Goal: Task Accomplishment & Management: Use online tool/utility

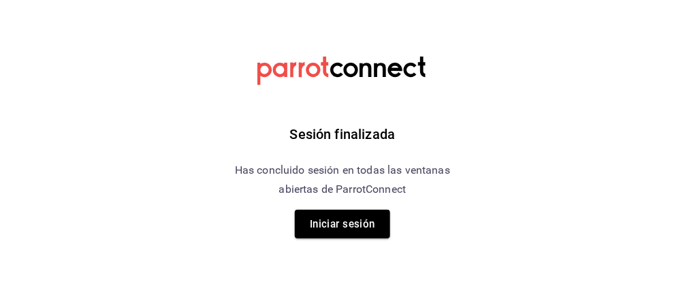
click at [357, 222] on button "Iniciar sesión" at bounding box center [342, 224] width 95 height 29
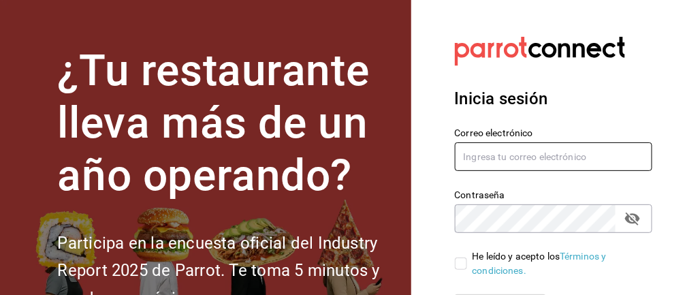
click at [408, 152] on input "text" at bounding box center [554, 156] width 198 height 29
click at [408, 159] on input "text" at bounding box center [554, 156] width 198 height 29
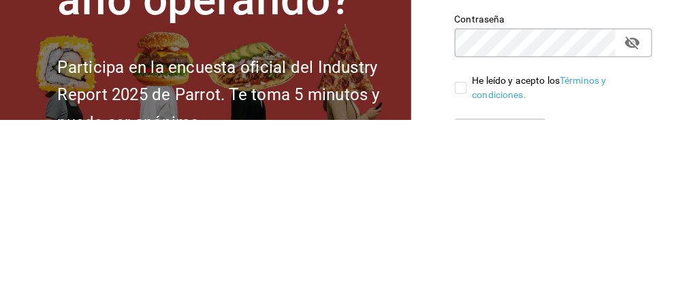
type input "monsegalindoes@outlook.com"
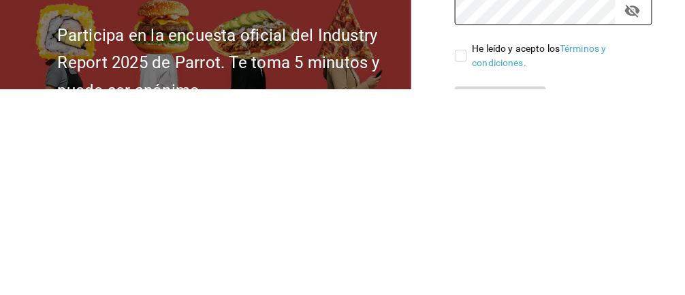
click at [408, 258] on input "He leído y acepto los Términos y condiciones." at bounding box center [461, 261] width 12 height 12
checkbox input "true"
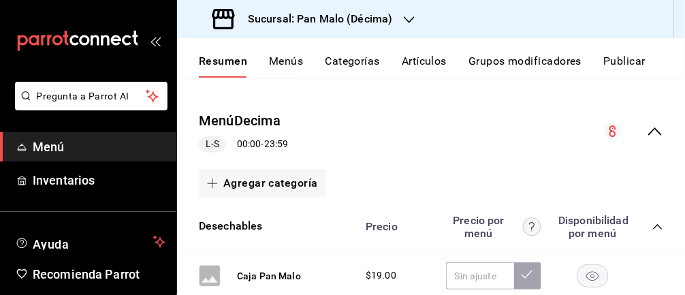
scroll to position [121, 0]
click at [74, 184] on span "Inventarios" at bounding box center [99, 180] width 133 height 18
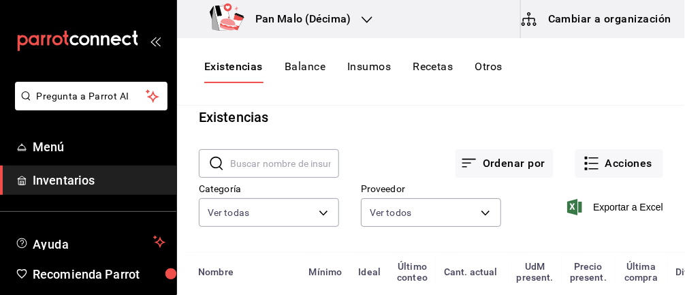
scroll to position [21, 0]
click at [648, 166] on button "Acciones" at bounding box center [619, 162] width 88 height 29
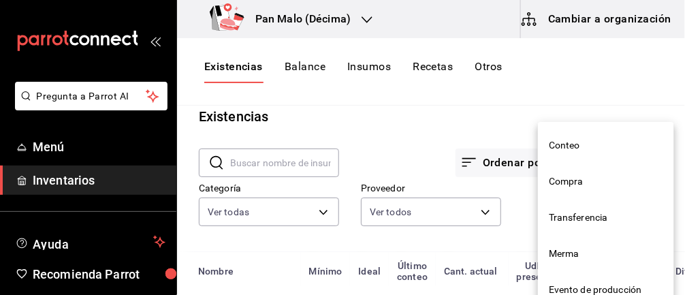
click at [577, 257] on span "Merma" at bounding box center [606, 253] width 114 height 14
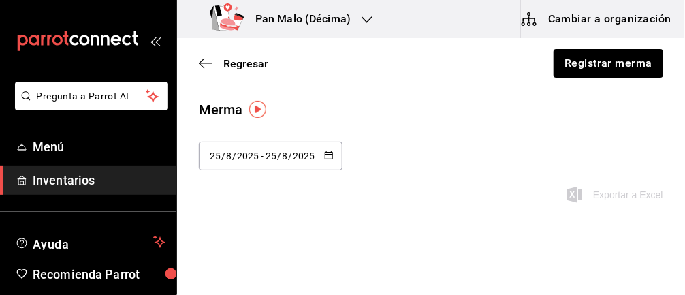
click at [312, 157] on input "2025" at bounding box center [304, 155] width 23 height 11
click at [370, 184] on div "[DATE] [DATE] - [DATE] [DATE] [PERSON_NAME] Última semana Semana pasada Mes act…" at bounding box center [431, 181] width 508 height 78
click at [327, 160] on button "button" at bounding box center [329, 156] width 10 height 12
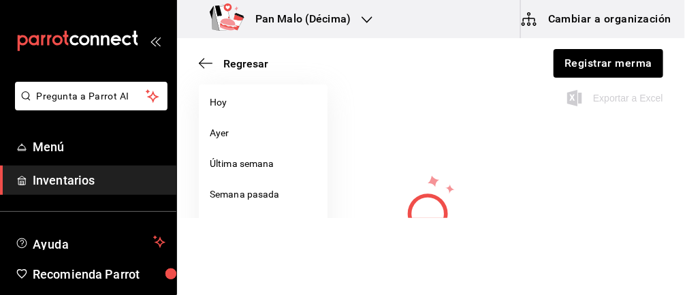
scroll to position [102, 0]
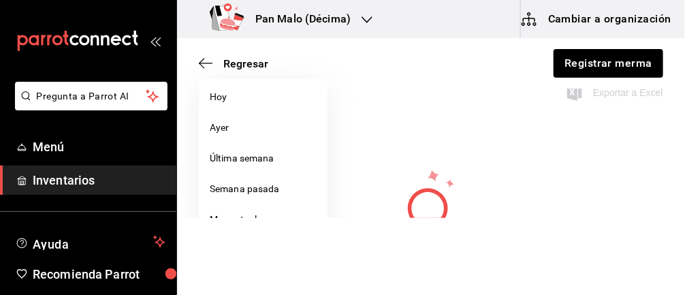
click at [291, 192] on li "Semana pasada" at bounding box center [263, 189] width 129 height 31
type input "[DATE]"
type input "17"
type input "[DATE]"
type input "23"
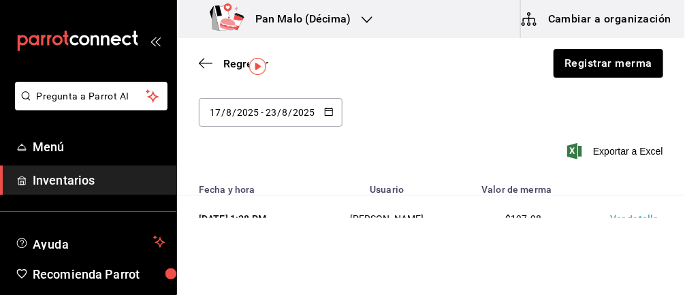
scroll to position [43, 0]
click at [632, 218] on td "Ver detalle" at bounding box center [636, 219] width 95 height 47
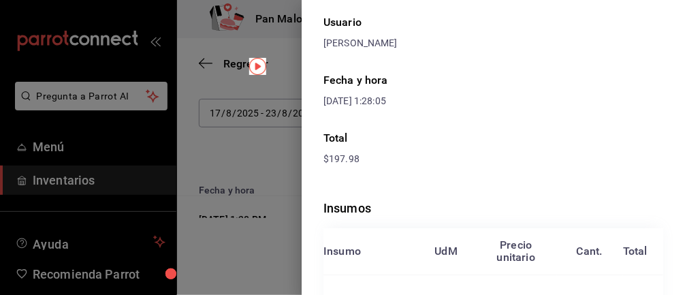
scroll to position [0, 0]
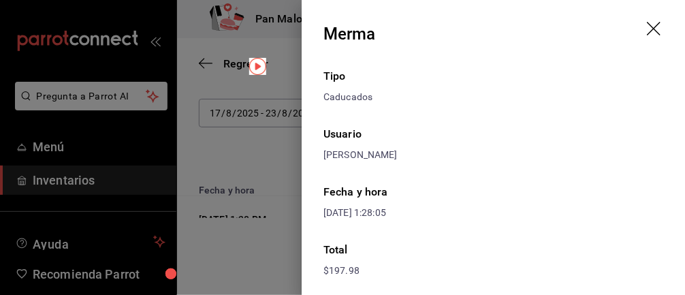
click at [650, 22] on icon "drag" at bounding box center [655, 30] width 16 height 16
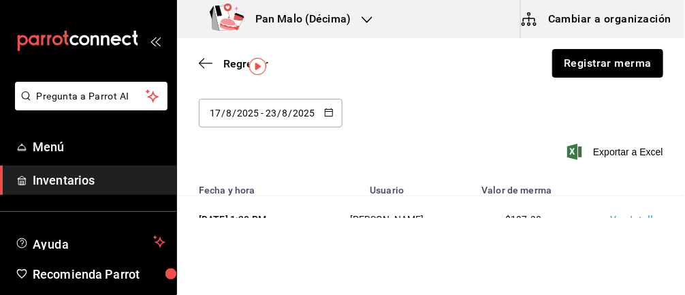
click at [609, 69] on button "Registrar merma" at bounding box center [607, 63] width 111 height 29
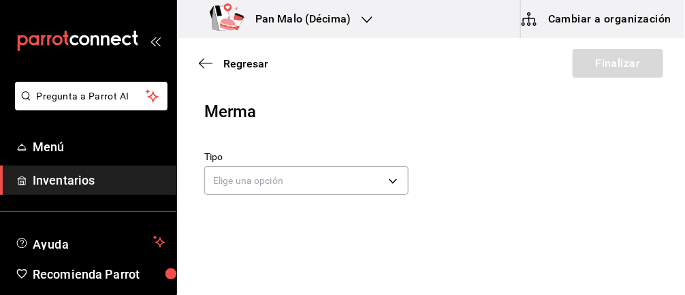
click at [380, 178] on body "Pregunta a Parrot AI Menú Inventarios Ayuda Recomienda Parrot [PERSON_NAME] Sug…" at bounding box center [342, 109] width 685 height 218
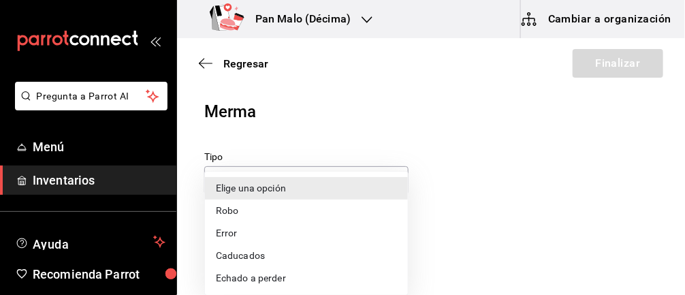
click at [271, 259] on li "Caducados" at bounding box center [306, 255] width 203 height 22
type input "EXPIRED"
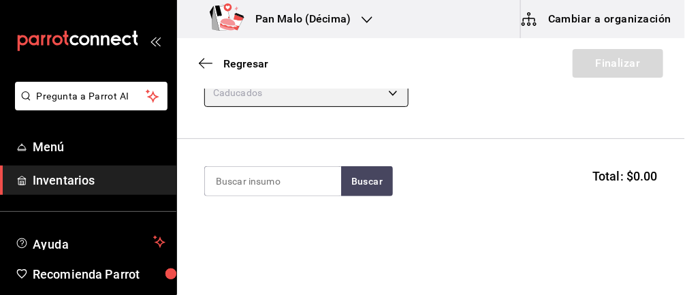
scroll to position [104, 0]
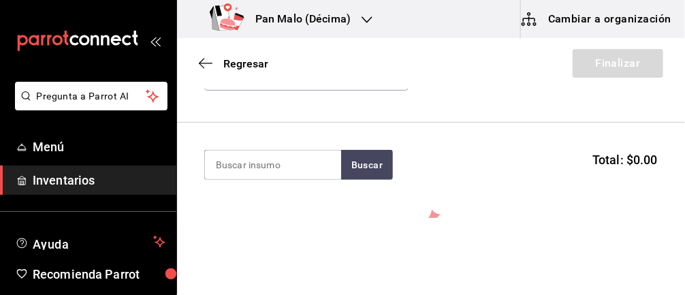
click at [302, 168] on input at bounding box center [273, 164] width 136 height 29
click at [299, 167] on input at bounding box center [273, 164] width 136 height 29
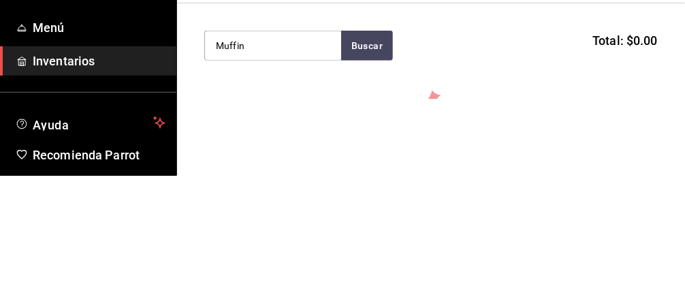
type input "Muffin"
click at [359, 170] on button "Buscar" at bounding box center [367, 165] width 52 height 30
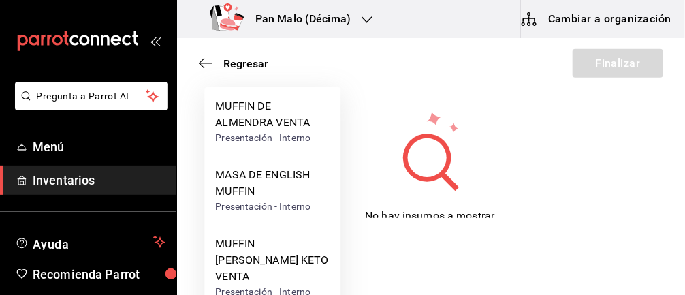
scroll to position [73, 0]
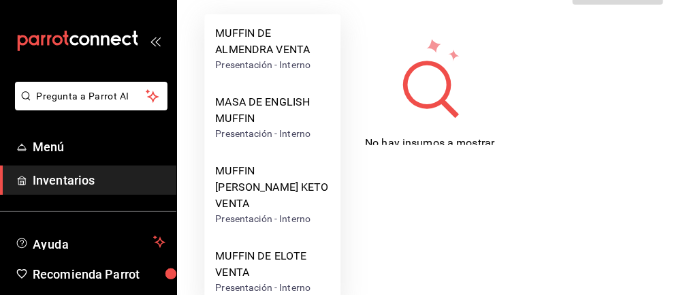
click at [300, 248] on div "MUFFIN DE ELOTE VENTA" at bounding box center [272, 264] width 114 height 33
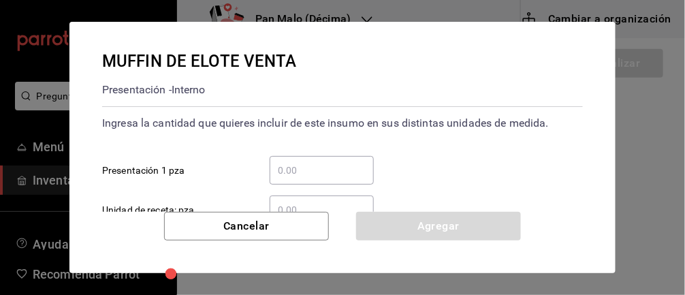
click at [345, 172] on input "​ Presentación 1 pza" at bounding box center [322, 170] width 104 height 16
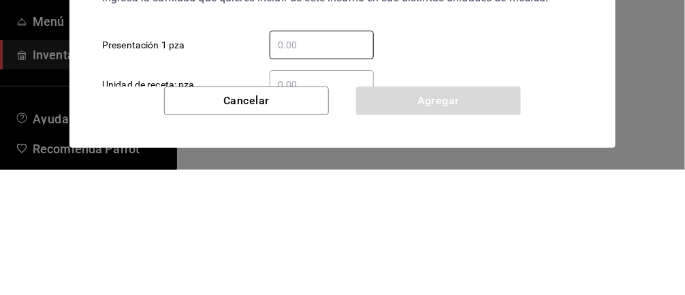
type input "3"
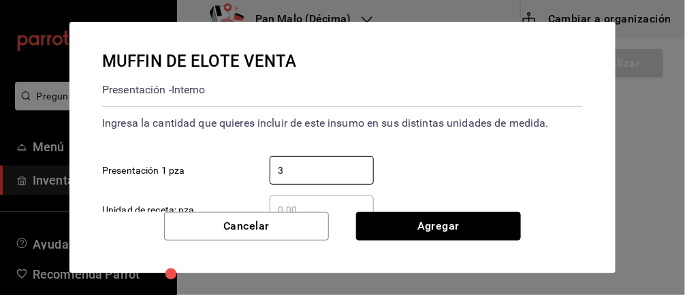
click at [476, 230] on button "Agregar" at bounding box center [438, 226] width 165 height 29
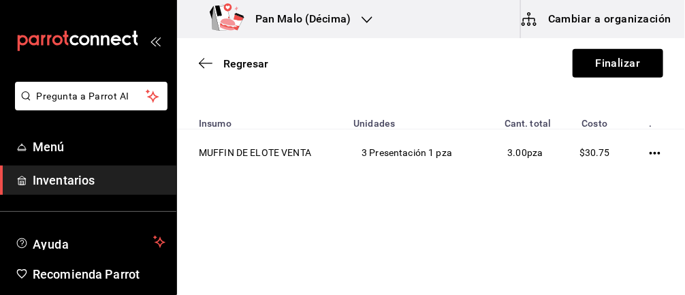
scroll to position [137, 0]
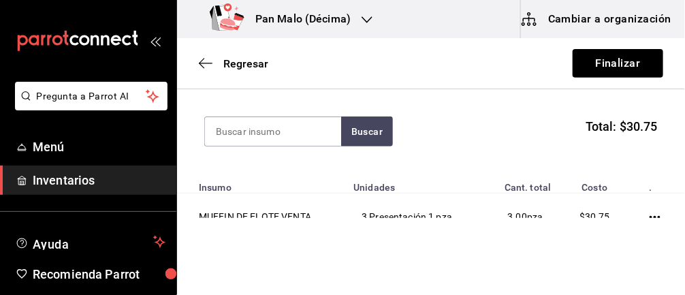
click at [275, 133] on input at bounding box center [273, 131] width 136 height 29
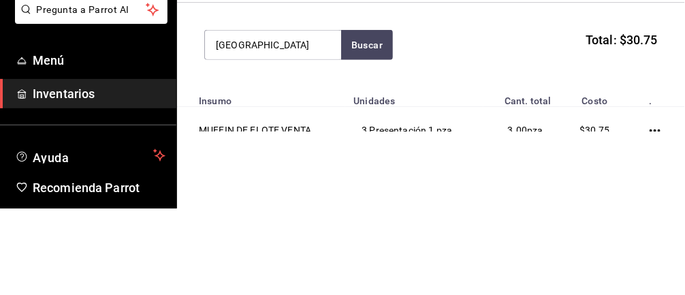
type input "[GEOGRAPHIC_DATA]"
click at [368, 131] on button "Buscar" at bounding box center [367, 131] width 52 height 30
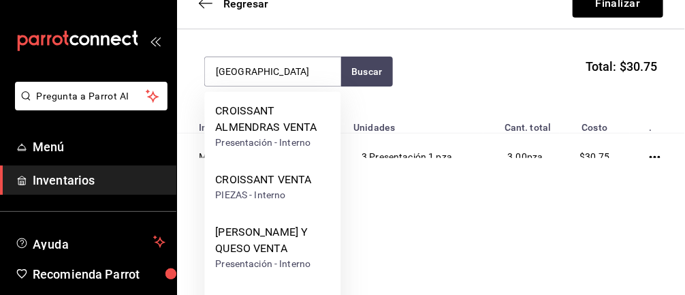
scroll to position [59, 0]
click at [291, 125] on div "CROISSANT ALMENDRAS VENTA" at bounding box center [272, 119] width 114 height 33
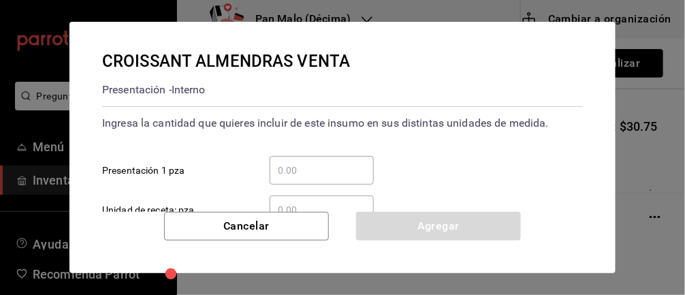
scroll to position [0, 0]
click at [336, 167] on input "​ Presentación 1 pza" at bounding box center [322, 170] width 104 height 16
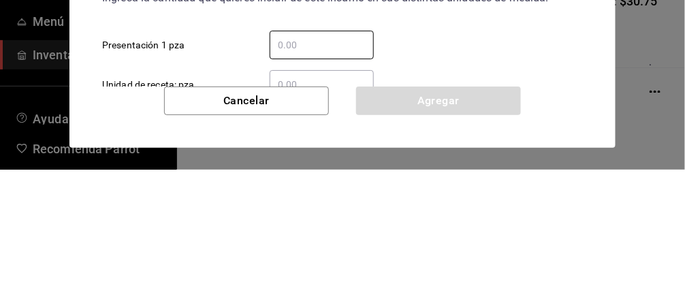
type input "2"
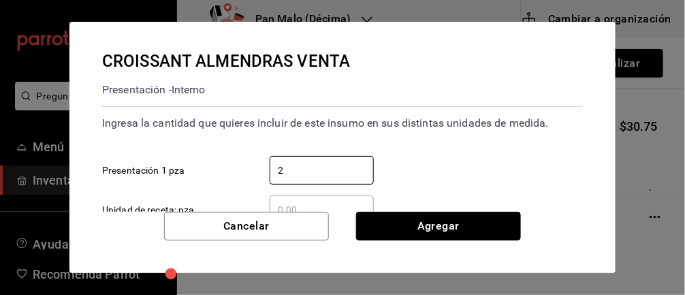
click at [448, 234] on button "Agregar" at bounding box center [438, 226] width 165 height 29
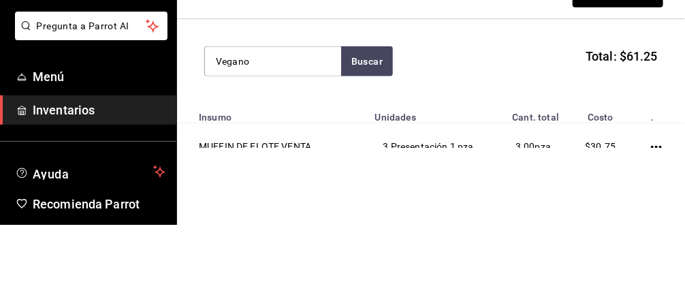
type input "Vegano"
click at [378, 125] on button "Buscar" at bounding box center [367, 131] width 52 height 30
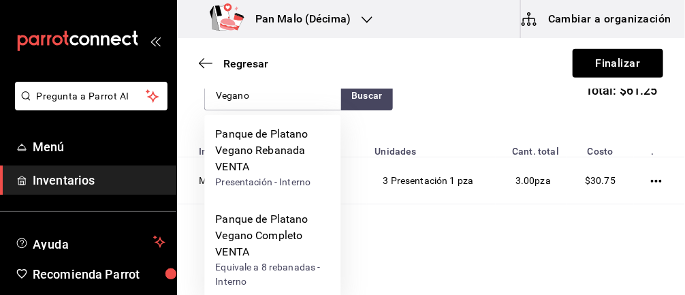
scroll to position [174, 0]
click at [295, 154] on div "Panque de Platano Vegano Rebanada VENTA" at bounding box center [272, 149] width 114 height 49
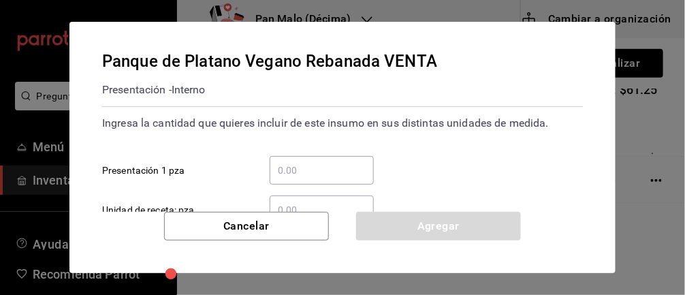
click at [349, 165] on input "​ Presentación 1 pza" at bounding box center [322, 170] width 104 height 16
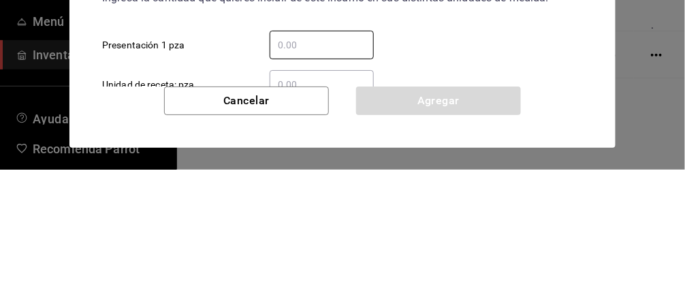
type input "1"
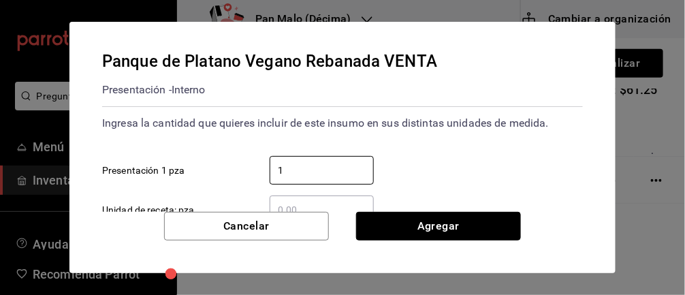
click at [491, 223] on button "Agregar" at bounding box center [438, 226] width 165 height 29
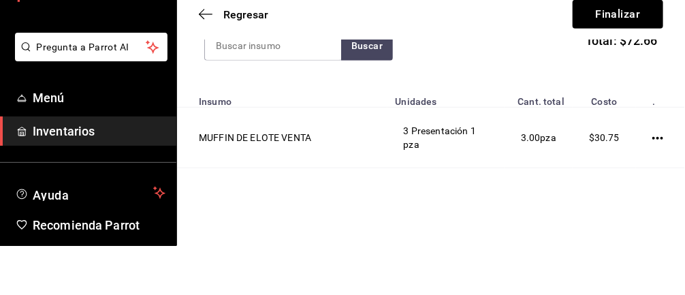
type input "R"
type input "Naranja"
click at [361, 92] on button "Buscar" at bounding box center [367, 95] width 52 height 30
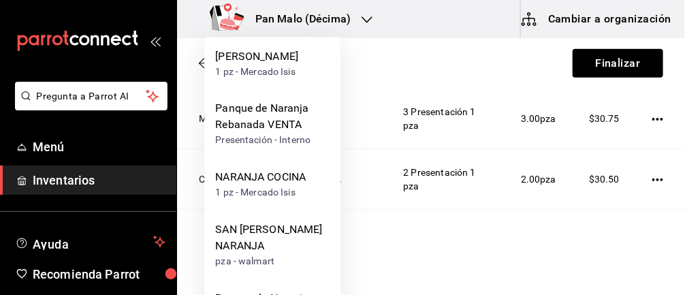
scroll to position [272, 0]
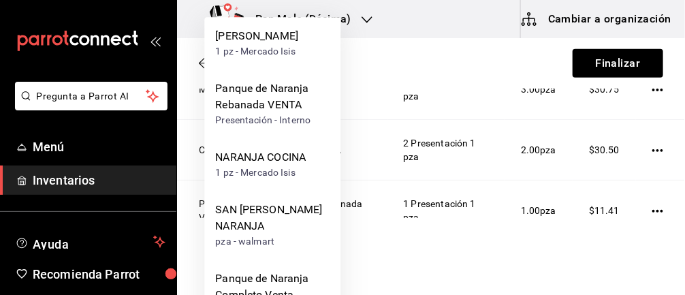
click at [259, 113] on div "Panque de Naranja Rebanada VENTA" at bounding box center [272, 96] width 114 height 33
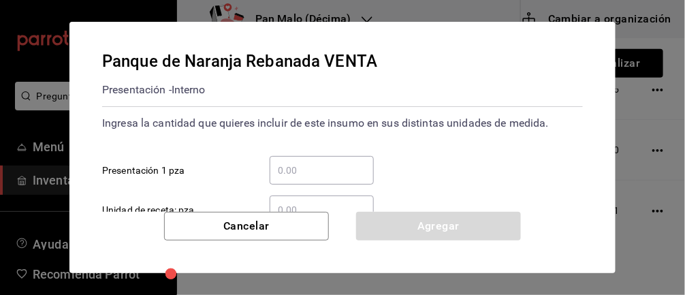
click at [324, 162] on input "​ Presentación 1 pza" at bounding box center [322, 170] width 104 height 16
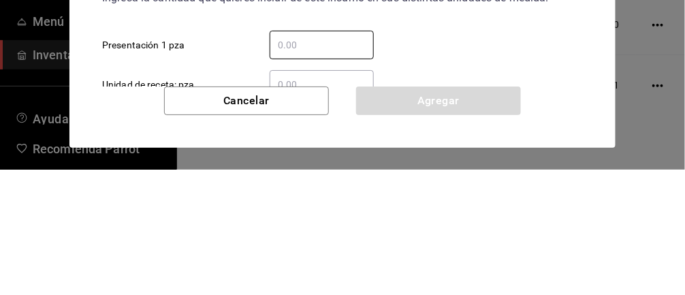
type input "1"
type input "2"
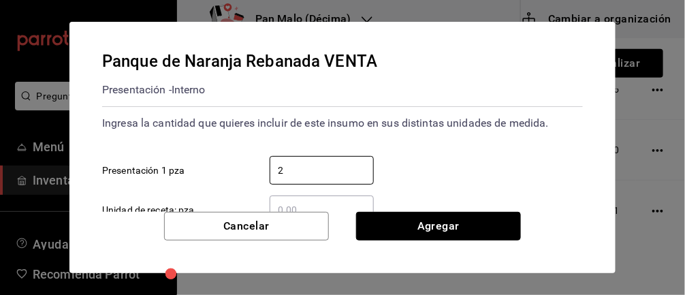
click at [476, 222] on button "Agregar" at bounding box center [438, 226] width 165 height 29
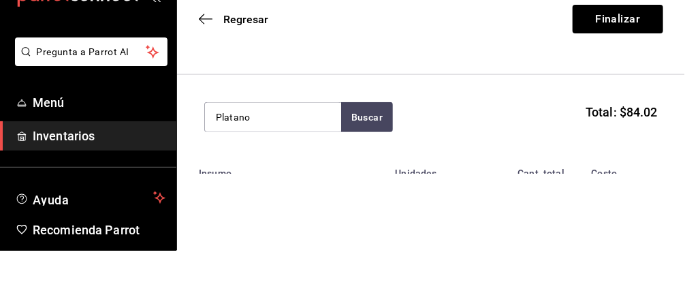
type input "Platano"
click at [366, 152] on button "Buscar" at bounding box center [367, 161] width 52 height 30
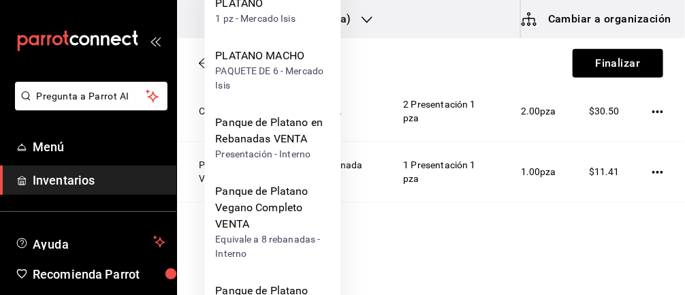
scroll to position [311, 0]
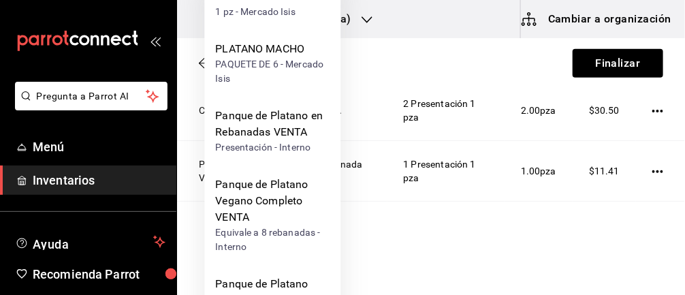
click at [287, 118] on div "Panque de Platano en Rebanadas VENTA" at bounding box center [272, 124] width 114 height 33
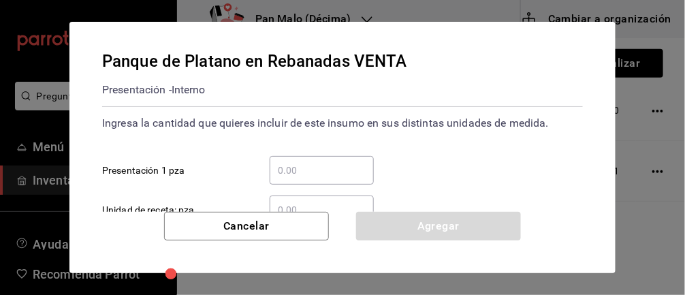
click at [349, 169] on input "​ Presentación 1 pza" at bounding box center [322, 170] width 104 height 16
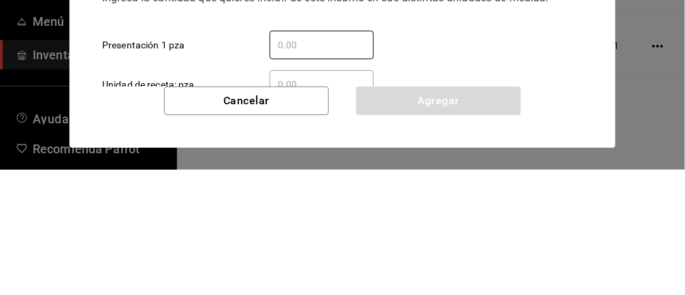
type input "3"
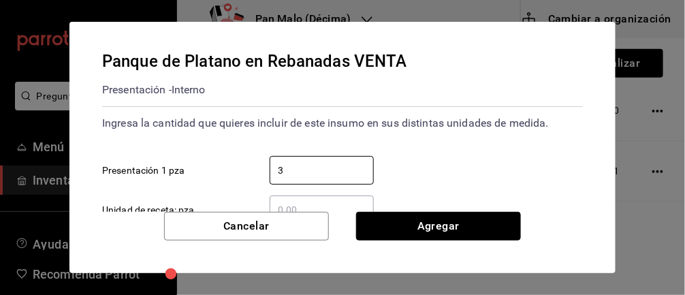
click at [482, 228] on button "Agregar" at bounding box center [438, 226] width 165 height 29
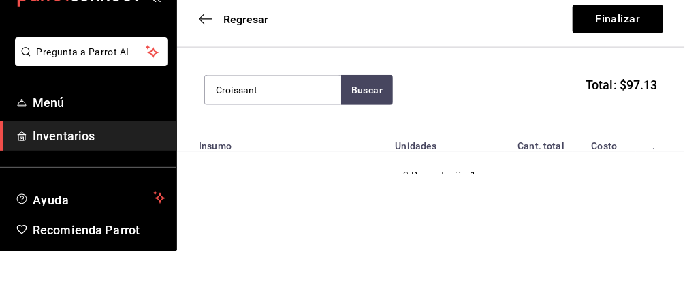
scroll to position [163, 0]
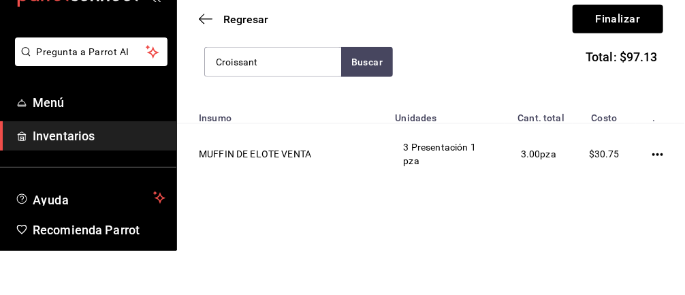
type input "Croissant"
click at [363, 109] on button "Buscar" at bounding box center [367, 106] width 52 height 30
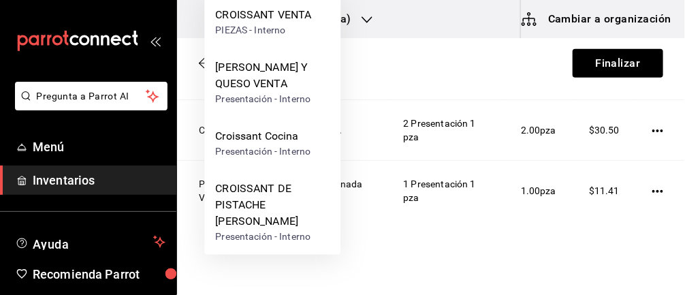
scroll to position [291, 0]
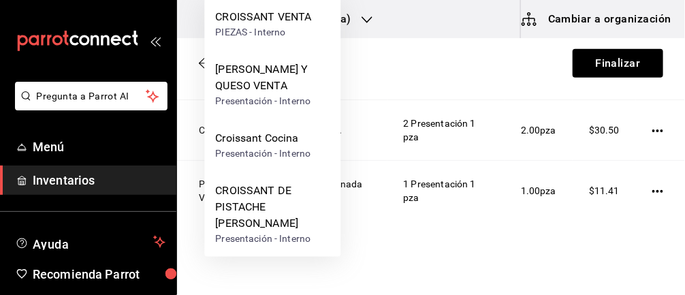
click at [271, 87] on div "[PERSON_NAME] Y QUESO VENTA" at bounding box center [272, 77] width 114 height 33
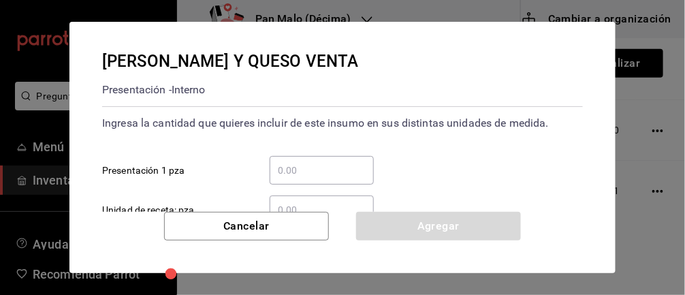
click at [345, 172] on input "​ Presentación 1 pza" at bounding box center [322, 170] width 104 height 16
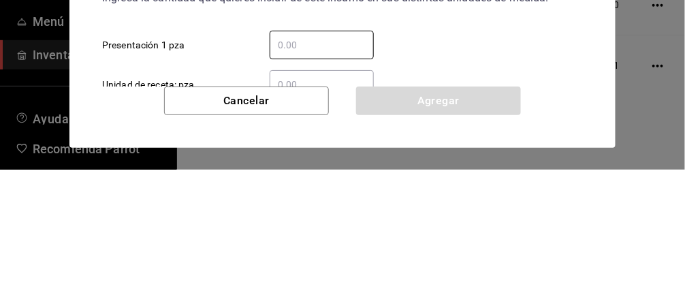
type input "6"
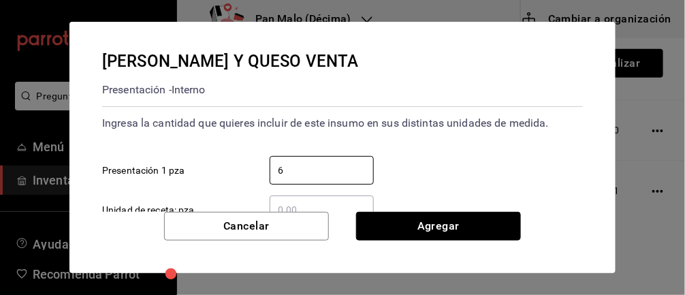
click at [473, 229] on button "Agregar" at bounding box center [438, 226] width 165 height 29
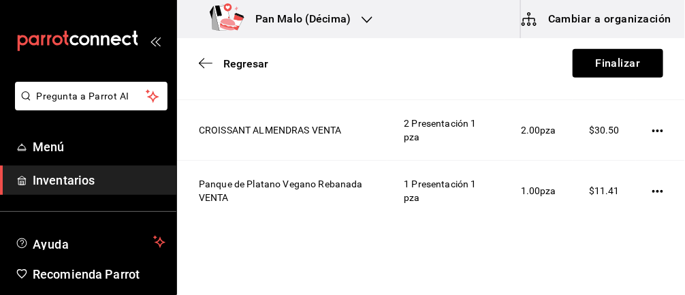
scroll to position [108, 0]
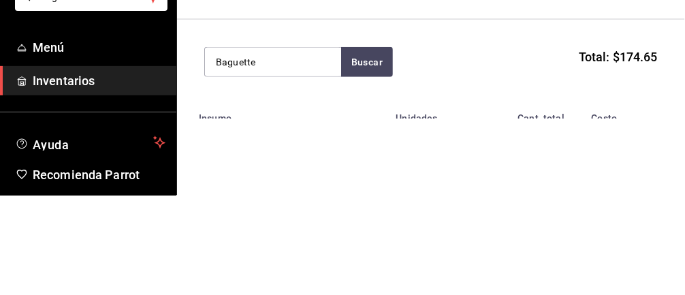
type input "Baguette"
click at [368, 167] on button "Buscar" at bounding box center [367, 161] width 52 height 30
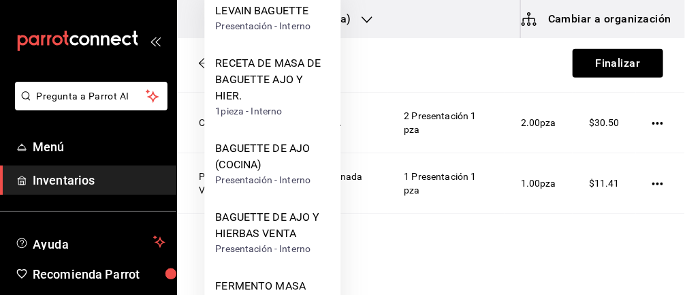
scroll to position [302, 0]
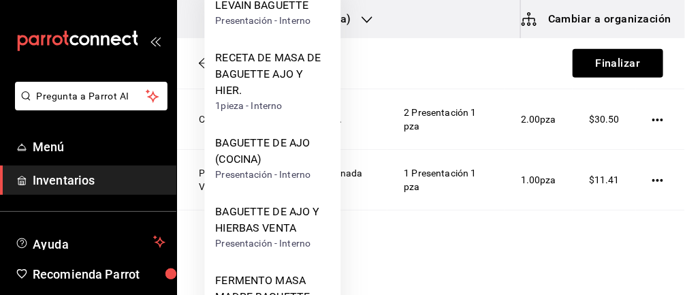
click at [302, 218] on div "BAGUETTE DE AJO Y HIERBAS VENTA" at bounding box center [272, 220] width 114 height 33
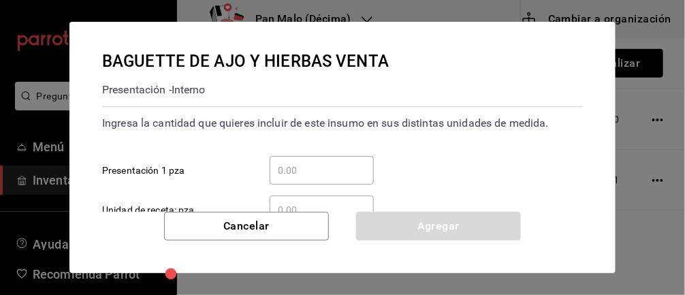
click at [328, 172] on input "​ Presentación 1 pza" at bounding box center [322, 170] width 104 height 16
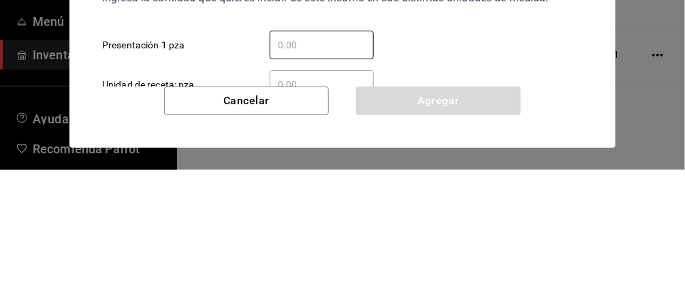
type input "5"
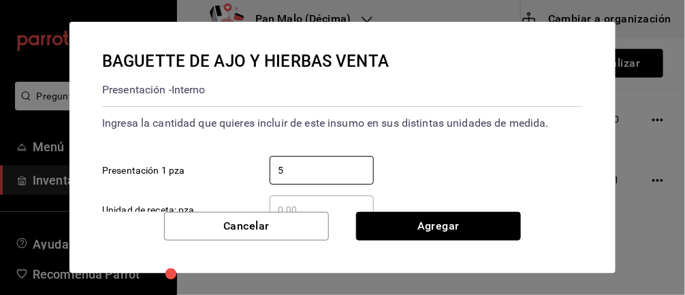
click at [455, 220] on button "Agregar" at bounding box center [438, 226] width 165 height 29
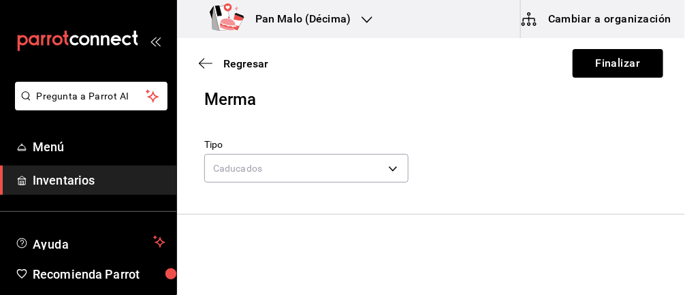
scroll to position [0, 0]
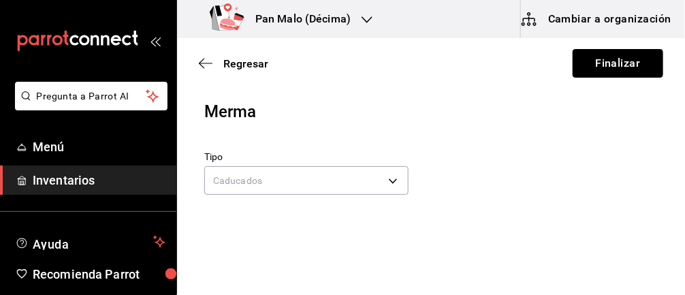
click at [652, 60] on button "Finalizar" at bounding box center [617, 63] width 91 height 29
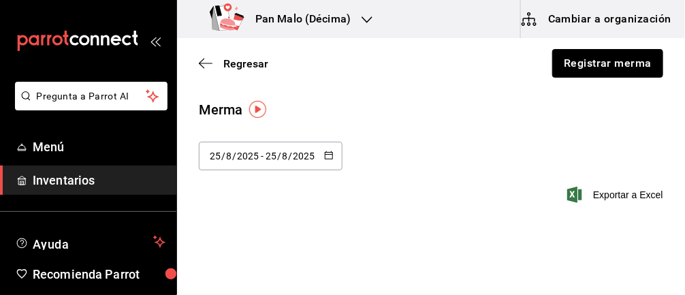
click at [586, 69] on button "Registrar merma" at bounding box center [607, 63] width 111 height 29
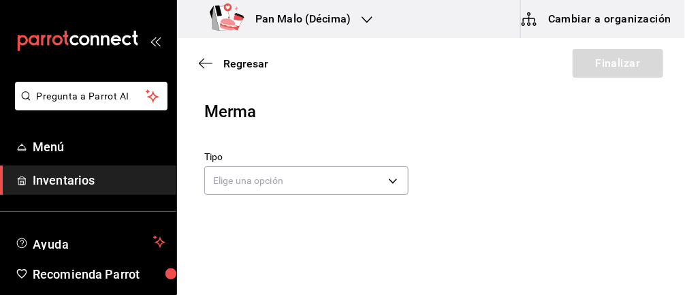
click at [330, 176] on body "Pregunta a Parrot AI Menú Inventarios Ayuda Recomienda Parrot [PERSON_NAME] Sug…" at bounding box center [342, 109] width 685 height 218
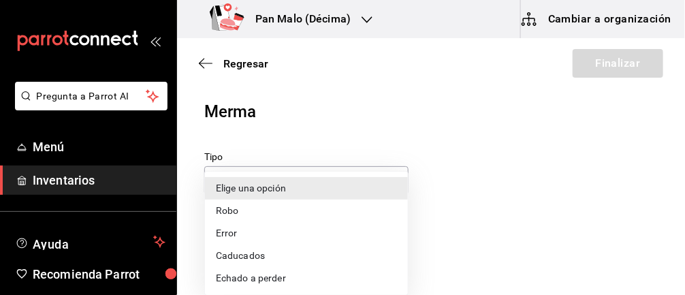
click at [262, 257] on li "Caducados" at bounding box center [306, 255] width 203 height 22
type input "EXPIRED"
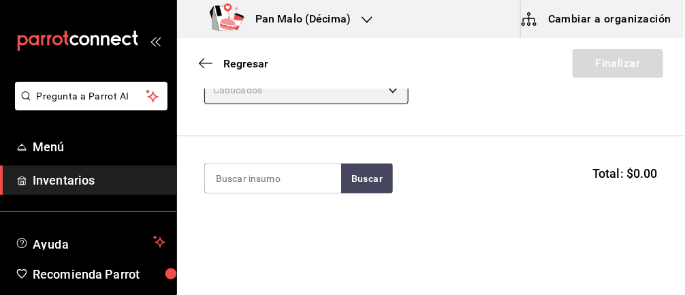
scroll to position [101, 0]
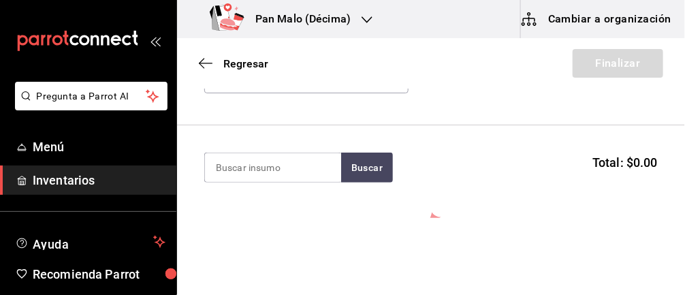
click at [265, 165] on input at bounding box center [273, 167] width 136 height 29
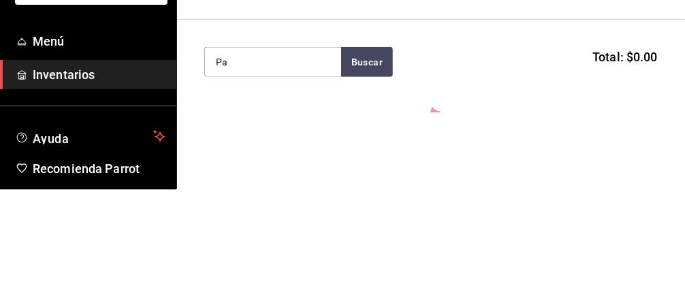
type input "P"
type input "Masa madre"
click at [363, 166] on button "Buscar" at bounding box center [367, 167] width 52 height 30
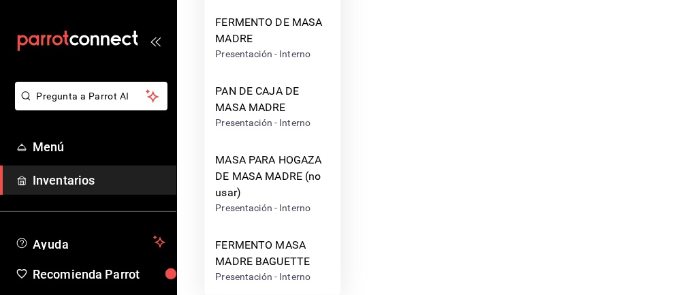
scroll to position [295, 0]
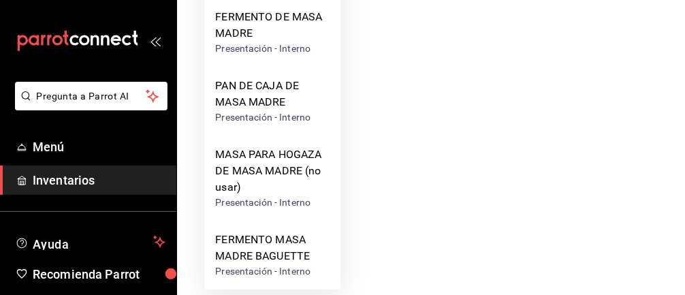
click at [271, 111] on div "Presentación - Interno" at bounding box center [272, 117] width 114 height 14
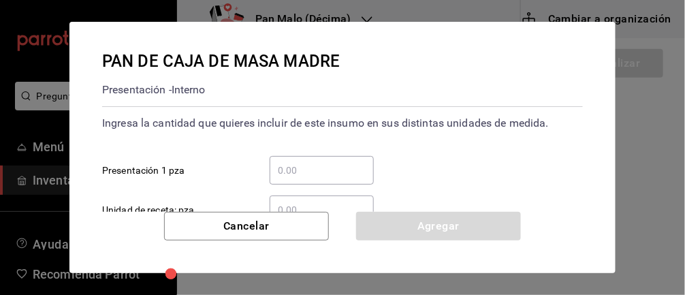
click at [285, 166] on input "​ Presentación 1 pza" at bounding box center [322, 170] width 104 height 16
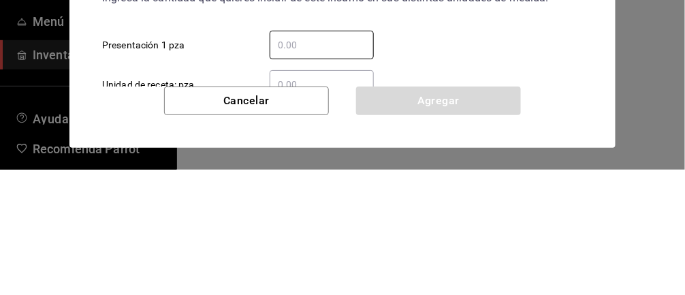
type input "1"
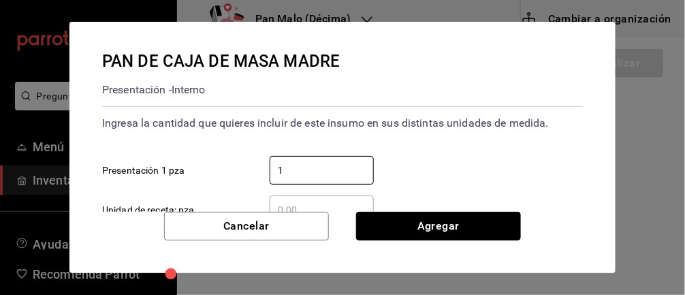
click at [451, 218] on button "Agregar" at bounding box center [438, 226] width 165 height 29
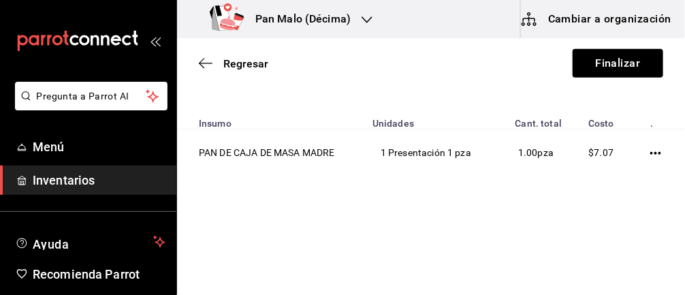
scroll to position [137, 0]
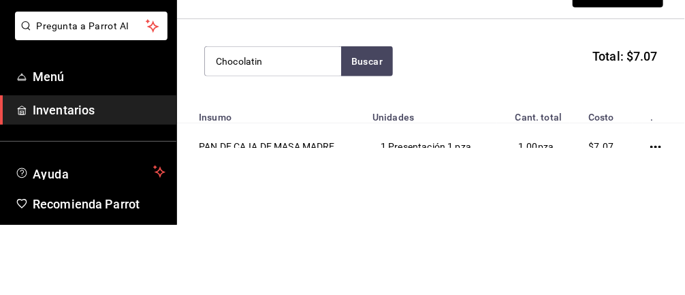
type input "Chocolatin"
click at [378, 131] on button "Buscar" at bounding box center [367, 131] width 52 height 30
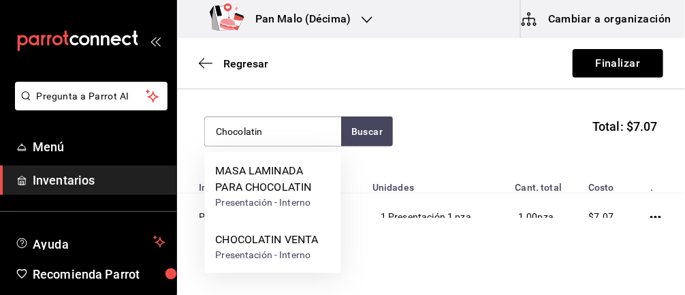
click at [281, 250] on div "Presentación - Interno" at bounding box center [266, 255] width 103 height 14
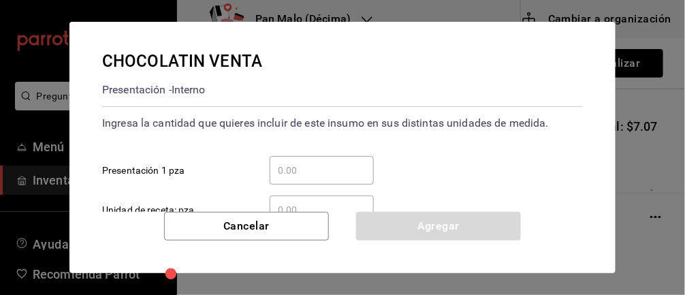
click at [295, 173] on input "​ Presentación 1 pza" at bounding box center [322, 170] width 104 height 16
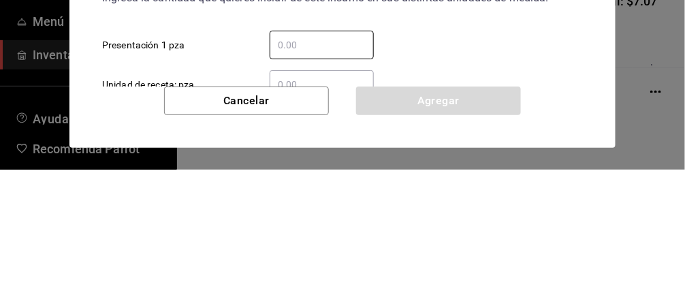
type input "1"
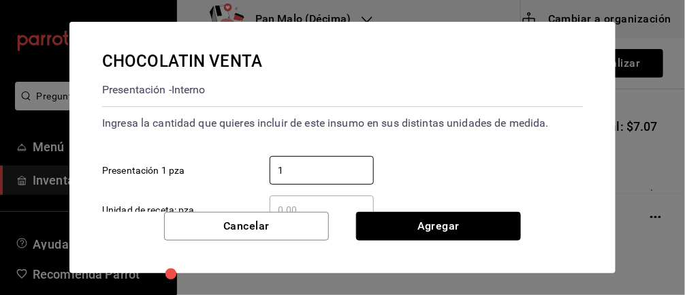
click at [453, 219] on button "Agregar" at bounding box center [438, 226] width 165 height 29
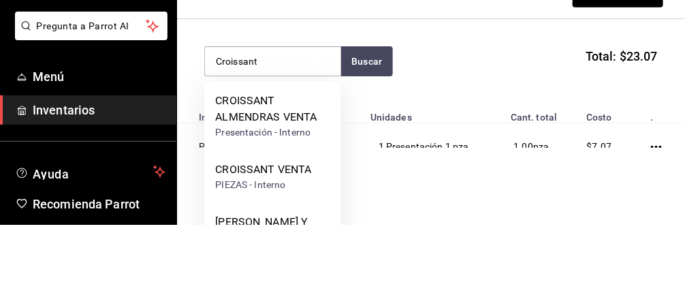
type input "Croissant"
click at [363, 129] on button "Buscar" at bounding box center [367, 131] width 52 height 30
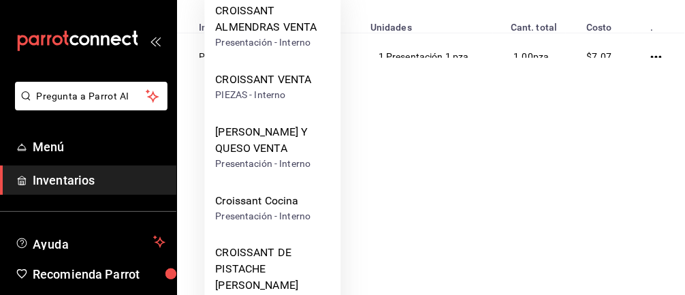
scroll to position [174, 0]
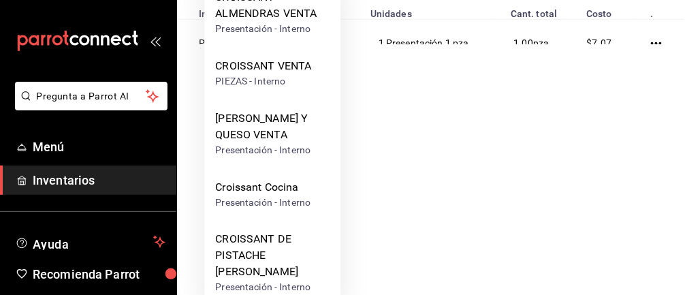
click at [283, 259] on div "CROISSANT DE PISTACHE [PERSON_NAME]" at bounding box center [272, 255] width 114 height 49
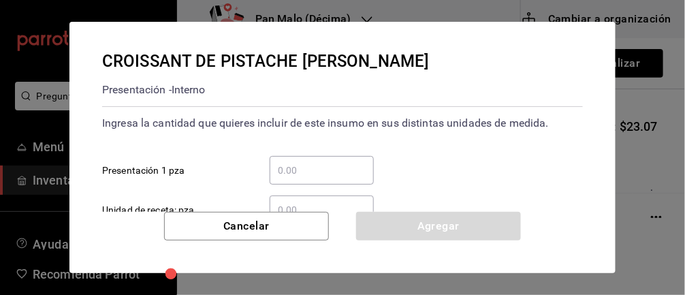
click at [323, 172] on input "​ Presentación 1 pza" at bounding box center [322, 170] width 104 height 16
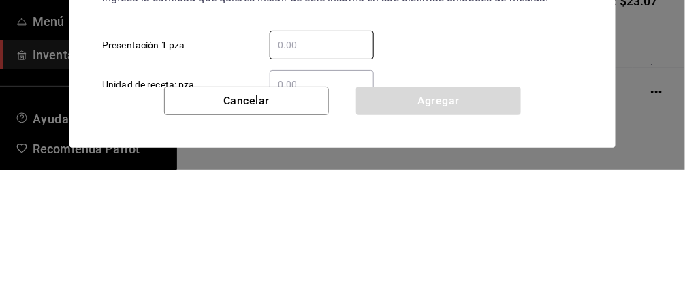
type input "2"
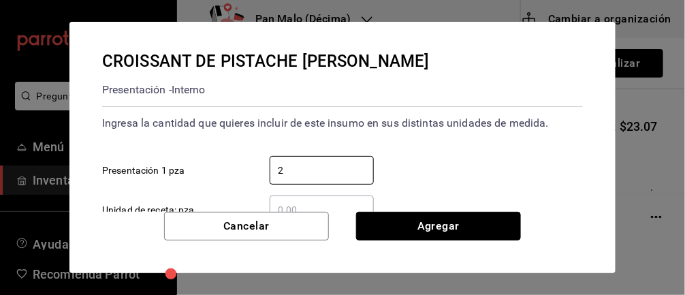
click at [421, 215] on button "Agregar" at bounding box center [438, 226] width 165 height 29
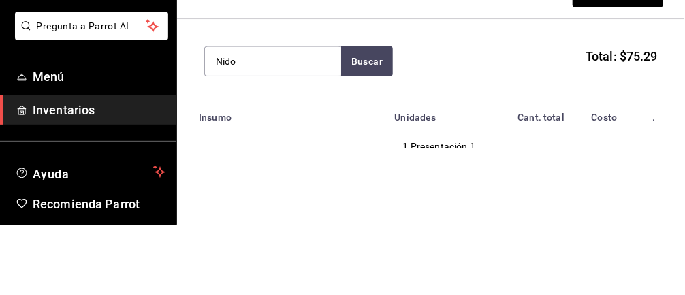
type input "Nido"
click at [361, 135] on button "Buscar" at bounding box center [367, 131] width 52 height 30
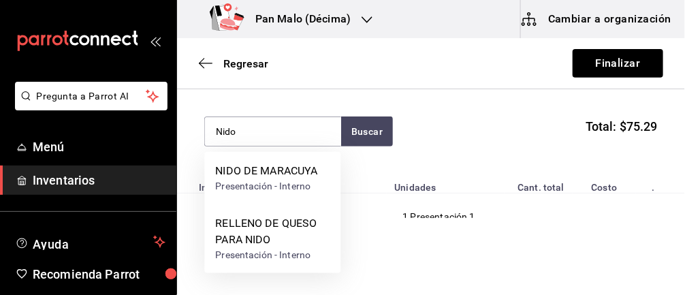
click at [280, 180] on div "Presentación - Interno" at bounding box center [266, 186] width 102 height 14
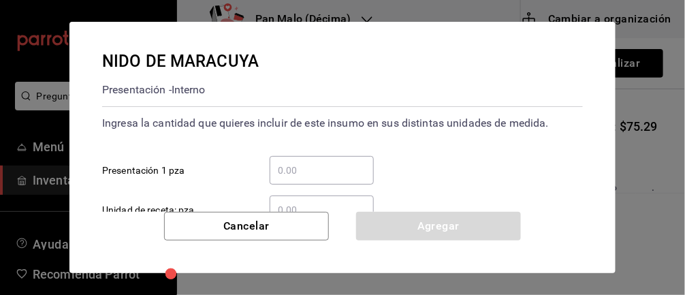
click at [313, 174] on input "​ Presentación 1 pza" at bounding box center [322, 170] width 104 height 16
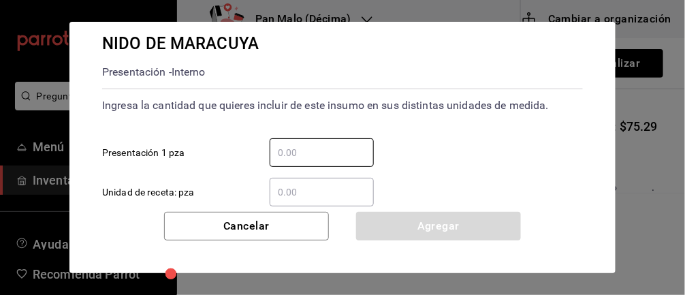
scroll to position [34, 0]
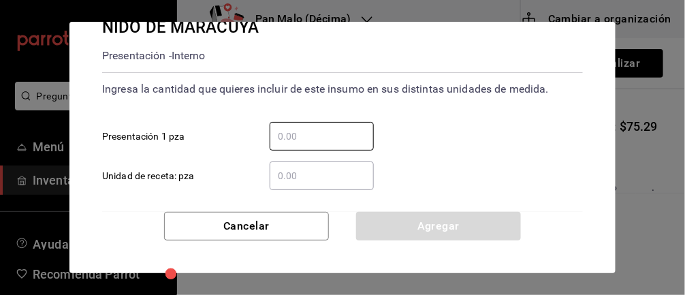
click at [343, 135] on input "​ Presentación 1 pza" at bounding box center [322, 136] width 104 height 16
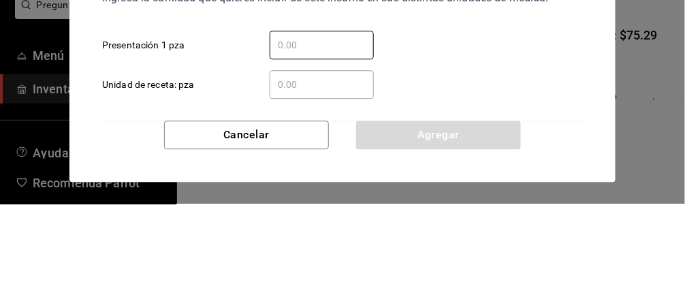
type input "3"
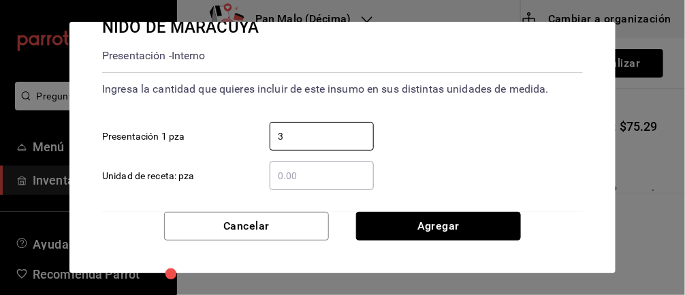
click at [479, 229] on button "Agregar" at bounding box center [438, 226] width 165 height 29
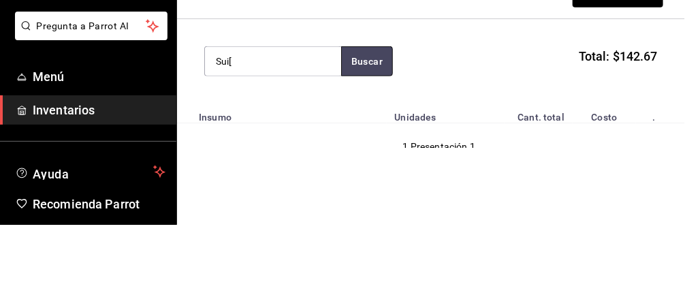
click at [379, 137] on button "Buscar" at bounding box center [367, 131] width 52 height 30
type input "Suizo"
click at [368, 134] on button "Buscar" at bounding box center [367, 131] width 52 height 30
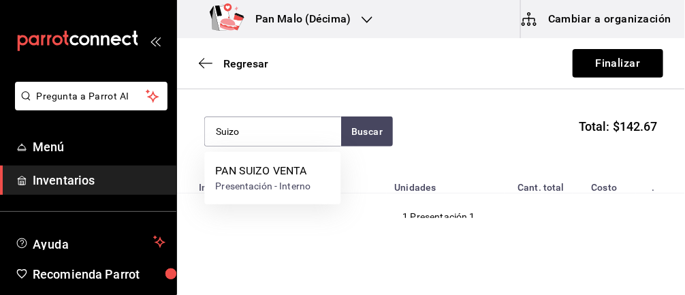
click at [278, 172] on div "PAN SUIZO VENTA" at bounding box center [262, 171] width 95 height 16
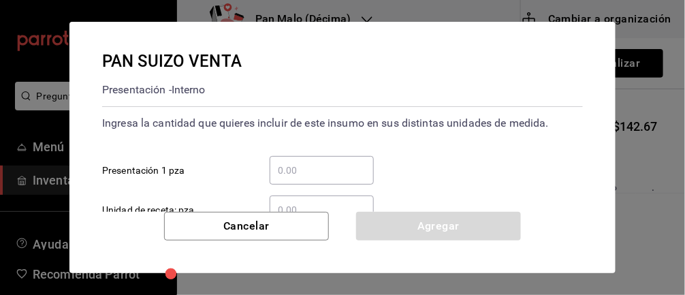
click at [317, 174] on input "​ Presentación 1 pza" at bounding box center [322, 170] width 104 height 16
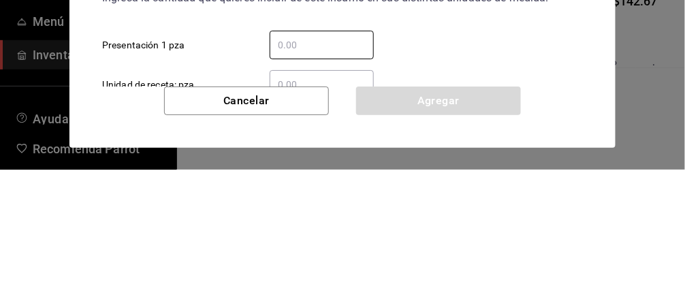
type input "1"
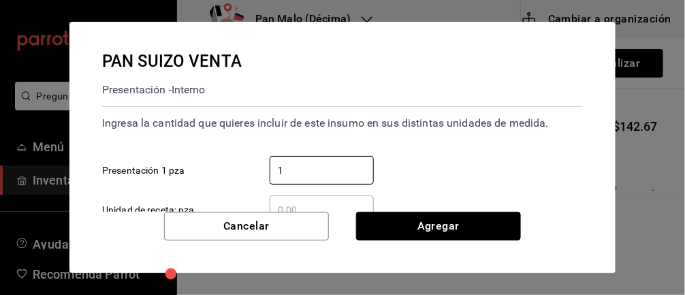
click at [440, 230] on button "Agregar" at bounding box center [438, 226] width 165 height 29
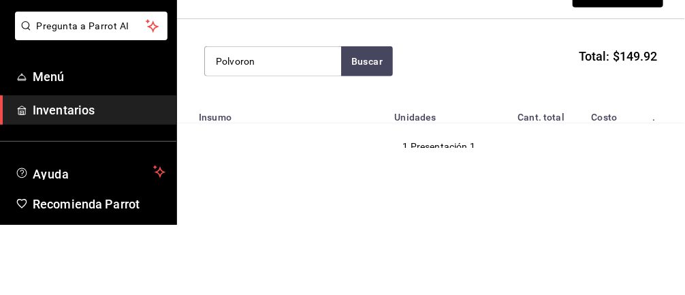
type input "Polvoron"
click at [371, 134] on button "Buscar" at bounding box center [367, 131] width 52 height 30
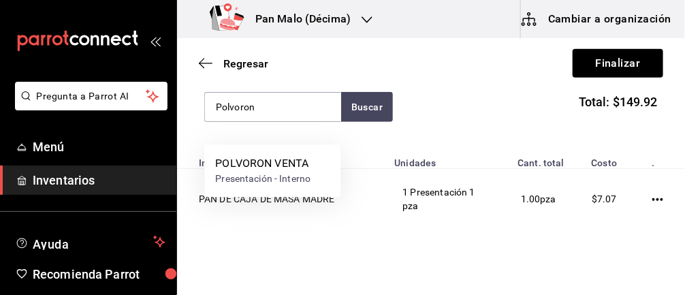
scroll to position [168, 0]
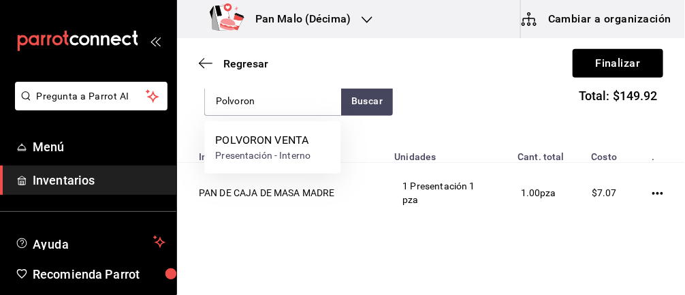
click at [307, 142] on div "POLVORON VENTA" at bounding box center [262, 140] width 95 height 16
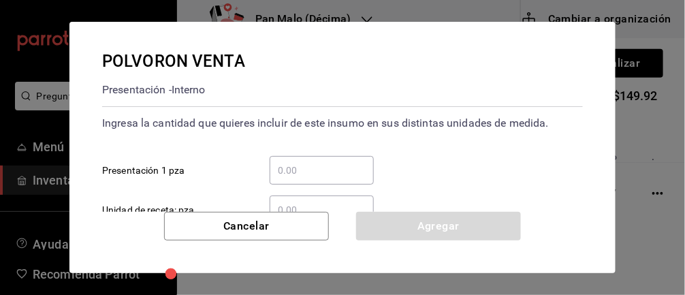
click at [334, 169] on input "​ Presentación 1 pza" at bounding box center [322, 170] width 104 height 16
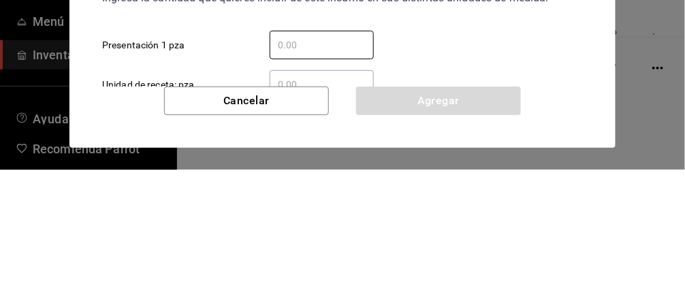
type input "5"
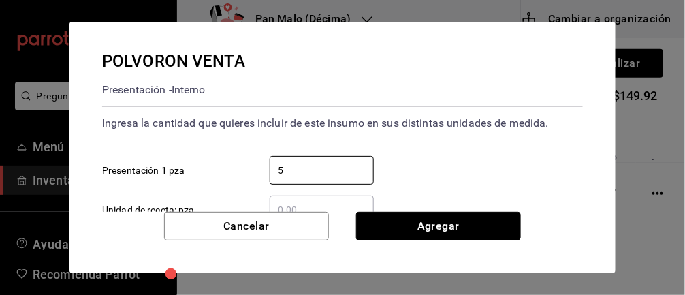
click at [496, 226] on button "Agregar" at bounding box center [438, 226] width 165 height 29
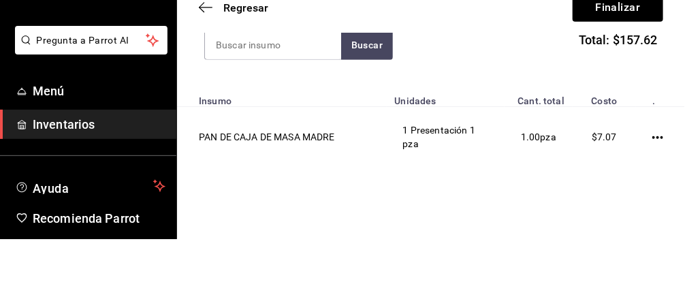
type input "R"
type input "Naranja"
click at [360, 94] on button "Buscar" at bounding box center [367, 101] width 52 height 30
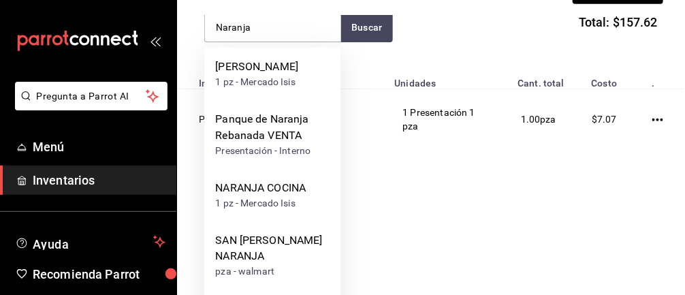
scroll to position [106, 0]
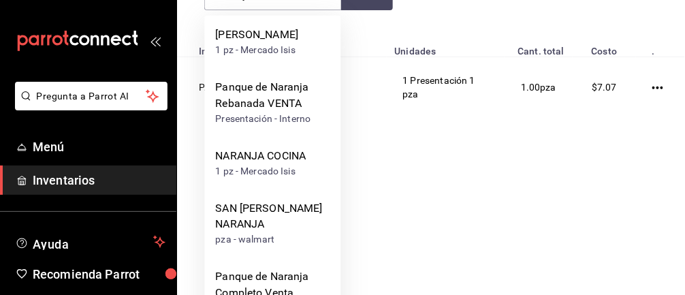
click at [291, 112] on div "Panque de Naranja Rebanada VENTA" at bounding box center [272, 95] width 114 height 33
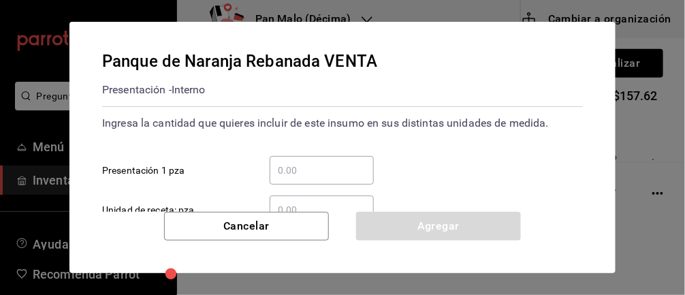
click at [327, 169] on input "​ Presentación 1 pza" at bounding box center [322, 170] width 104 height 16
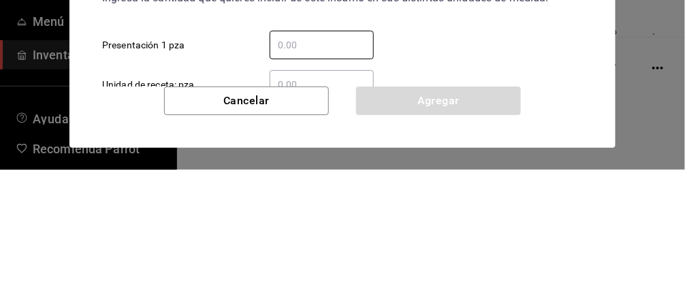
type input "2"
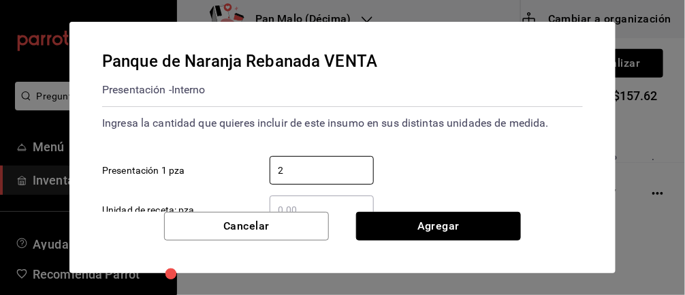
click at [447, 219] on button "Agregar" at bounding box center [438, 226] width 165 height 29
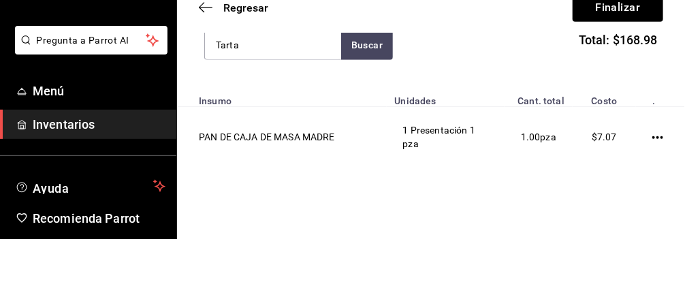
type input "Tarta"
click at [366, 106] on button "Buscar" at bounding box center [367, 101] width 52 height 30
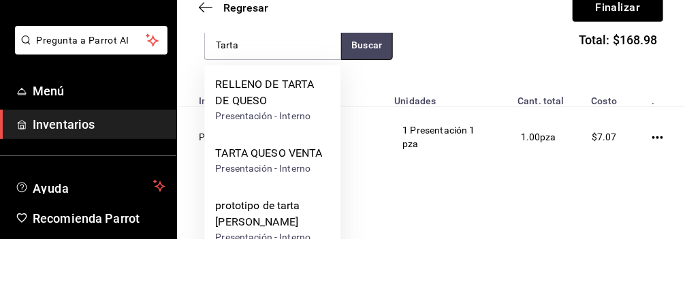
click at [371, 98] on button "Buscar" at bounding box center [367, 101] width 52 height 30
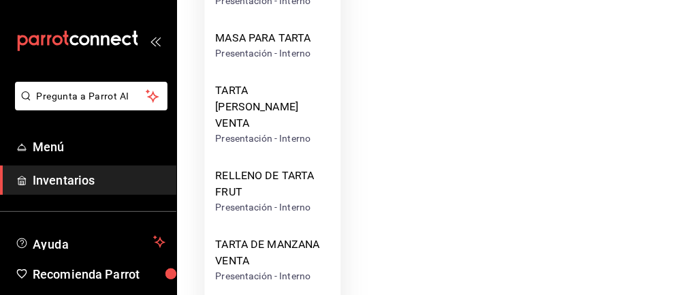
scroll to position [389, 0]
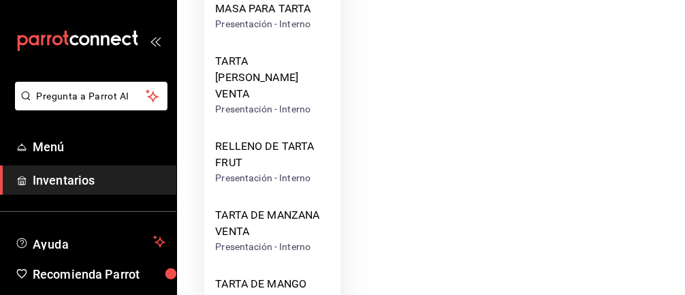
click at [290, 208] on div "TARTA DE MANZANA VENTA" at bounding box center [272, 224] width 114 height 33
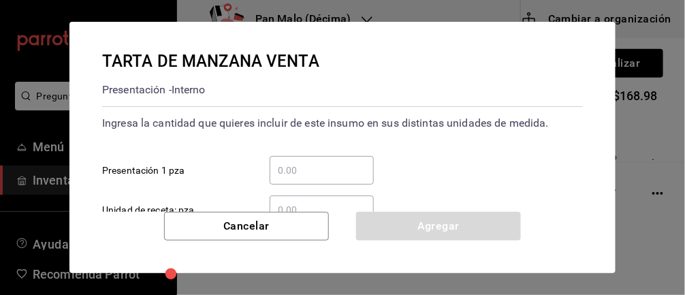
click at [336, 165] on input "​ Presentación 1 pza" at bounding box center [322, 170] width 104 height 16
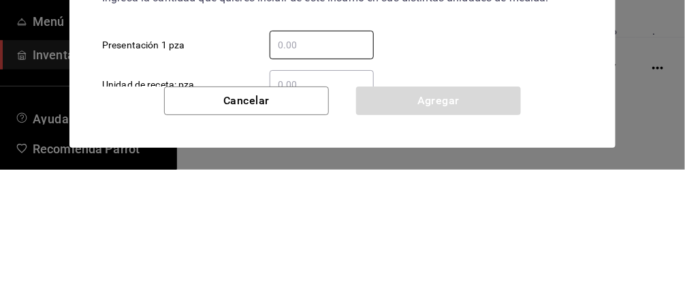
type input "2"
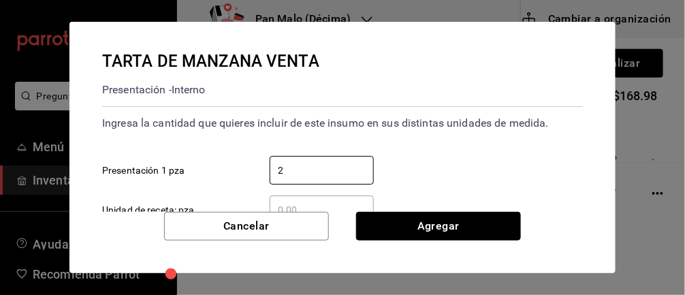
click at [458, 214] on button "Agregar" at bounding box center [438, 226] width 165 height 29
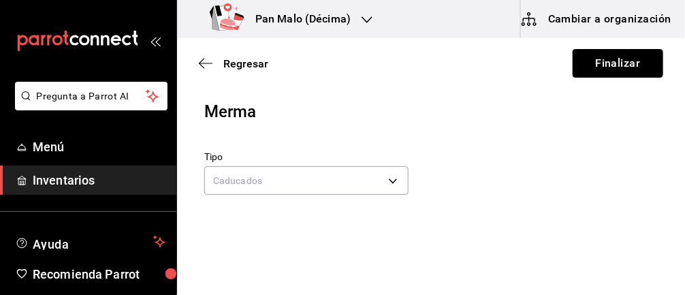
click at [640, 61] on button "Finalizar" at bounding box center [617, 63] width 91 height 29
